Goal: Information Seeking & Learning: Find specific fact

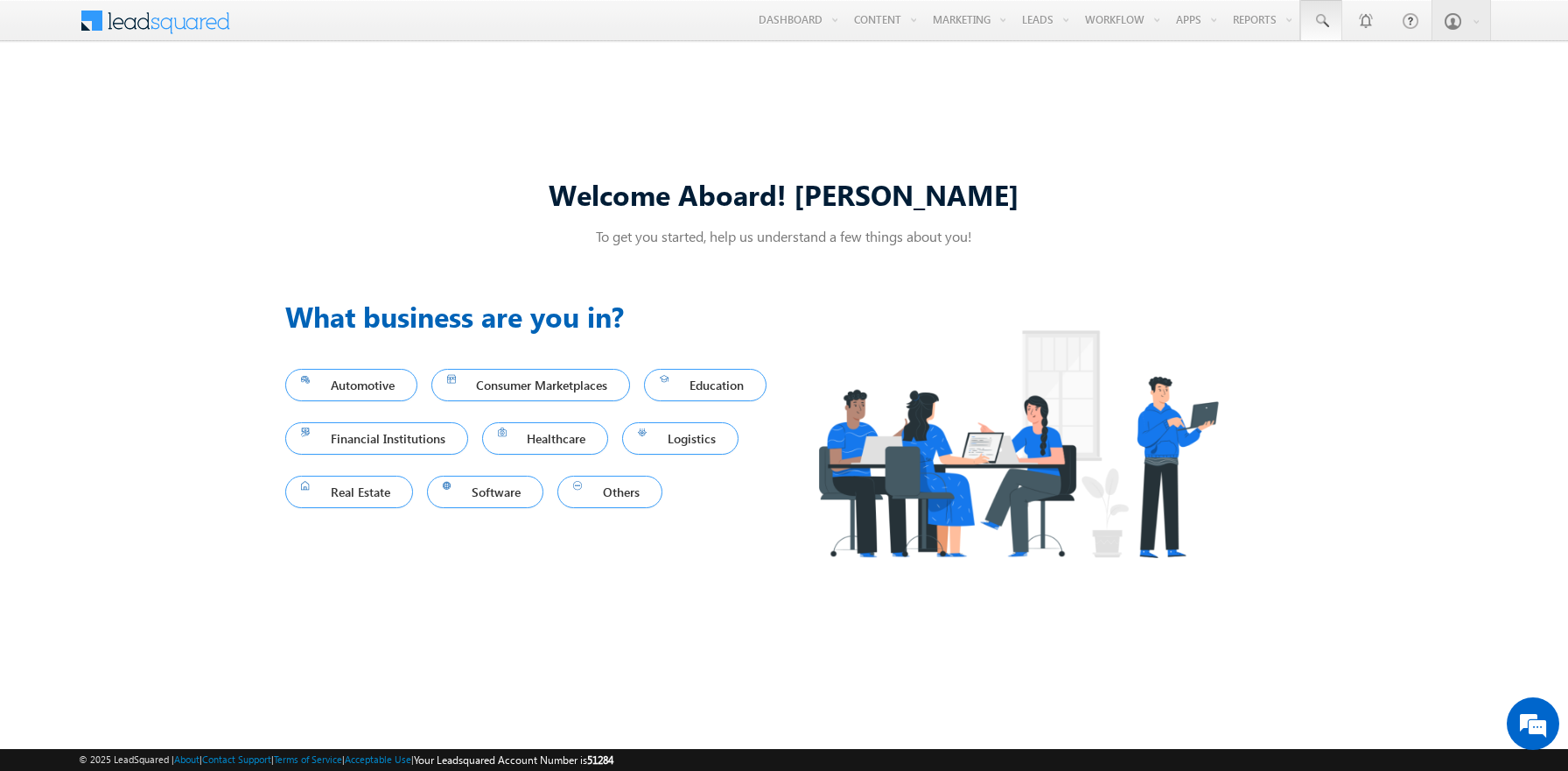
click at [1321, 21] on span at bounding box center [1321, 21] width 17 height 17
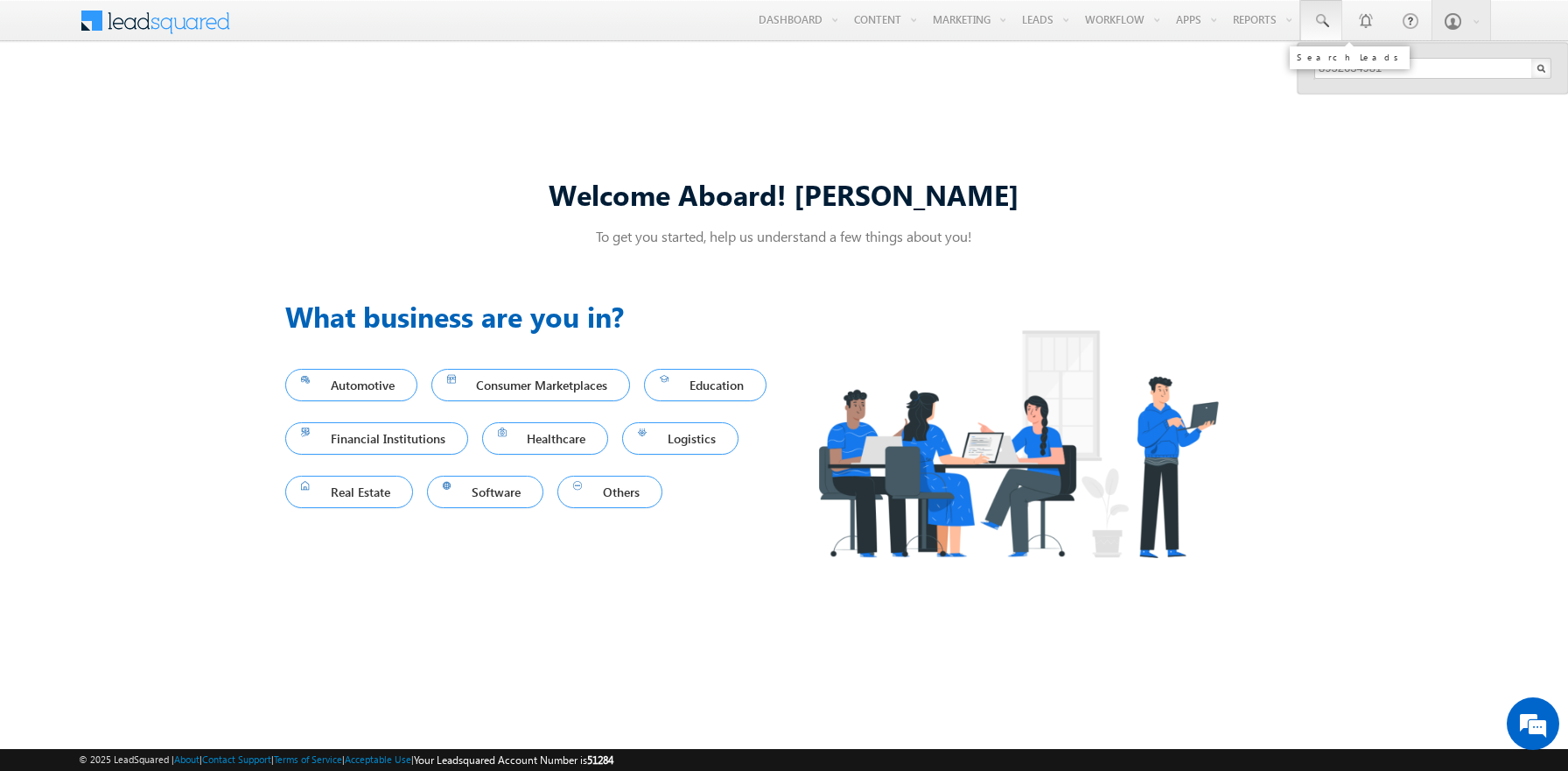
type input "8952634981"
click at [1441, 94] on div "Gatik Blick" at bounding box center [1440, 94] width 235 height 19
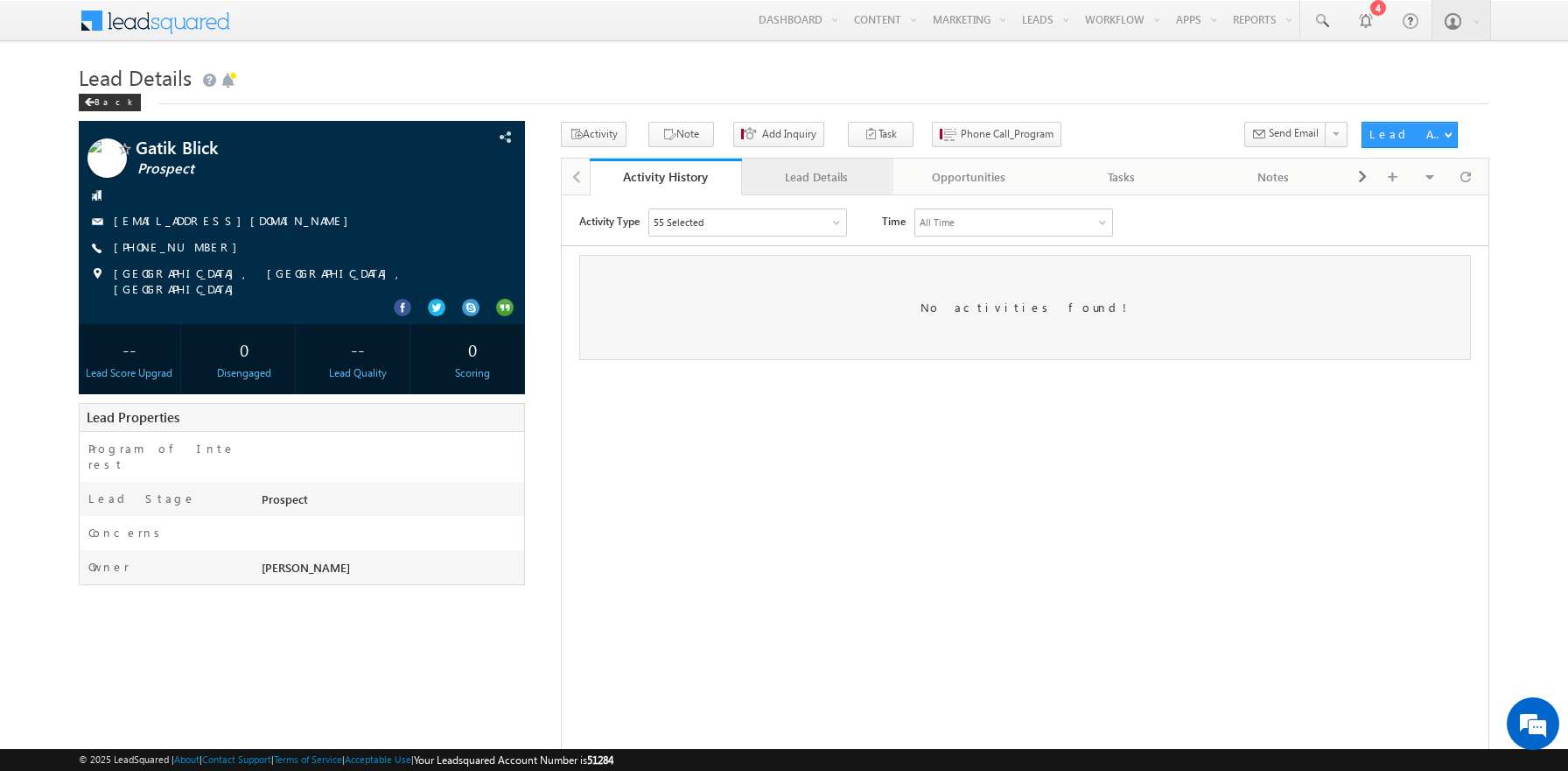
click at [817, 178] on div "Lead Details" at bounding box center [818, 177] width 123 height 21
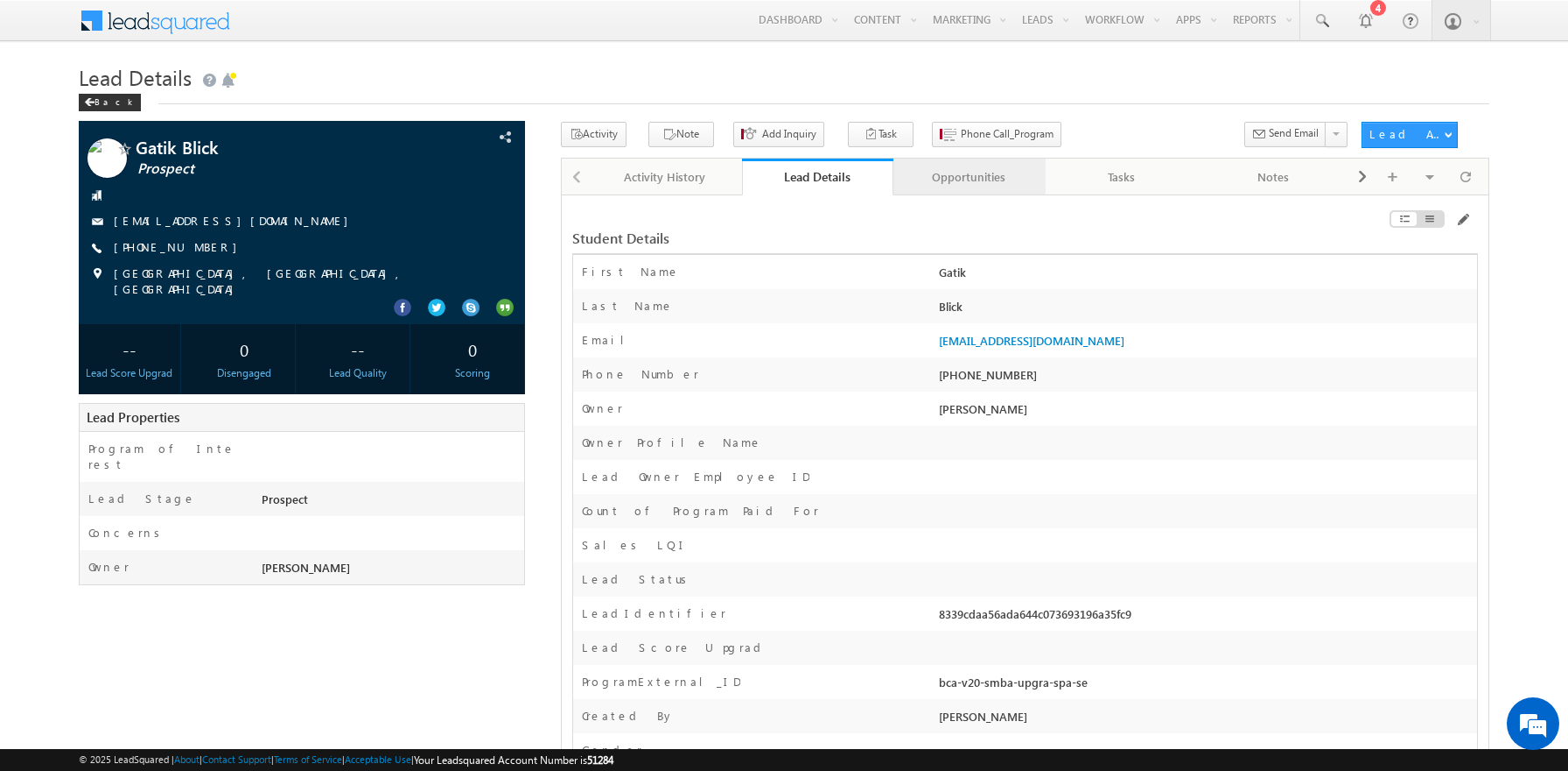
click at [969, 178] on div "Opportunities" at bounding box center [969, 177] width 123 height 21
